Goal: Navigation & Orientation: Find specific page/section

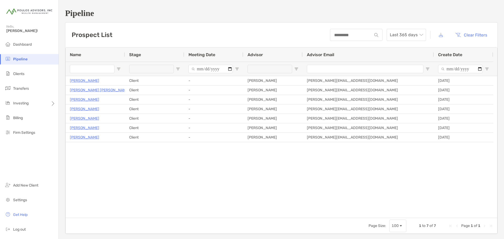
click at [35, 9] on img at bounding box center [29, 11] width 46 height 19
click at [17, 44] on span "Dashboard" at bounding box center [22, 44] width 19 height 4
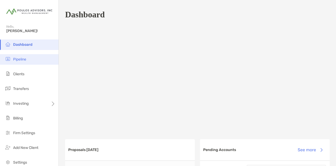
click at [26, 59] on span "Pipeline" at bounding box center [19, 59] width 13 height 4
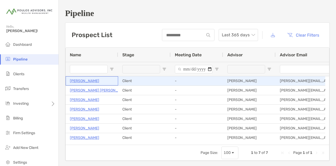
click at [86, 80] on p "[PERSON_NAME]" at bounding box center [84, 80] width 29 height 7
